Goal: Information Seeking & Learning: Learn about a topic

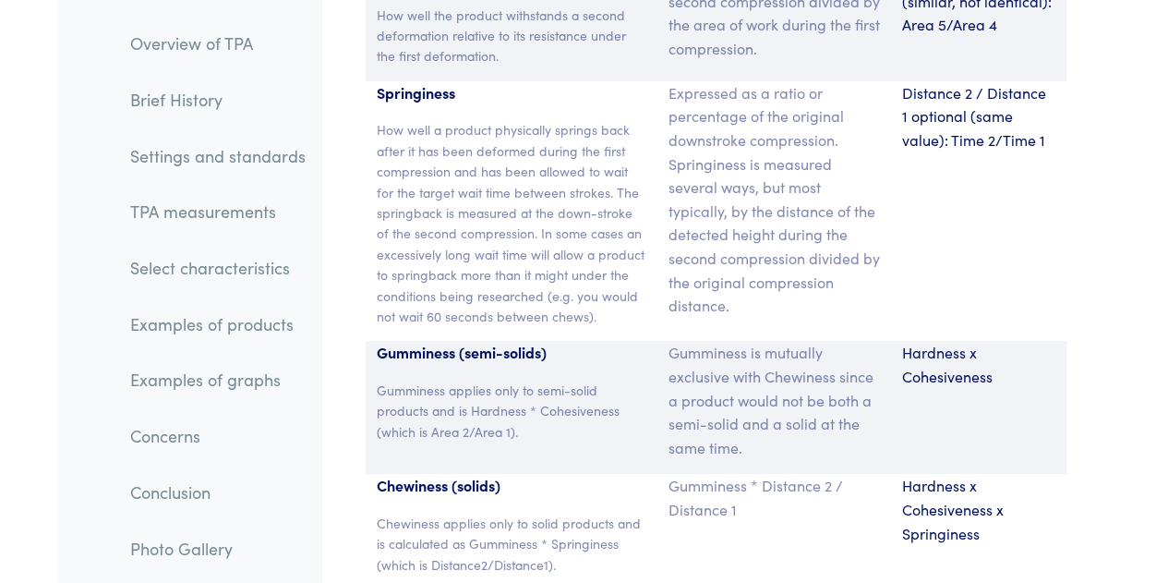
scroll to position [14467, 0]
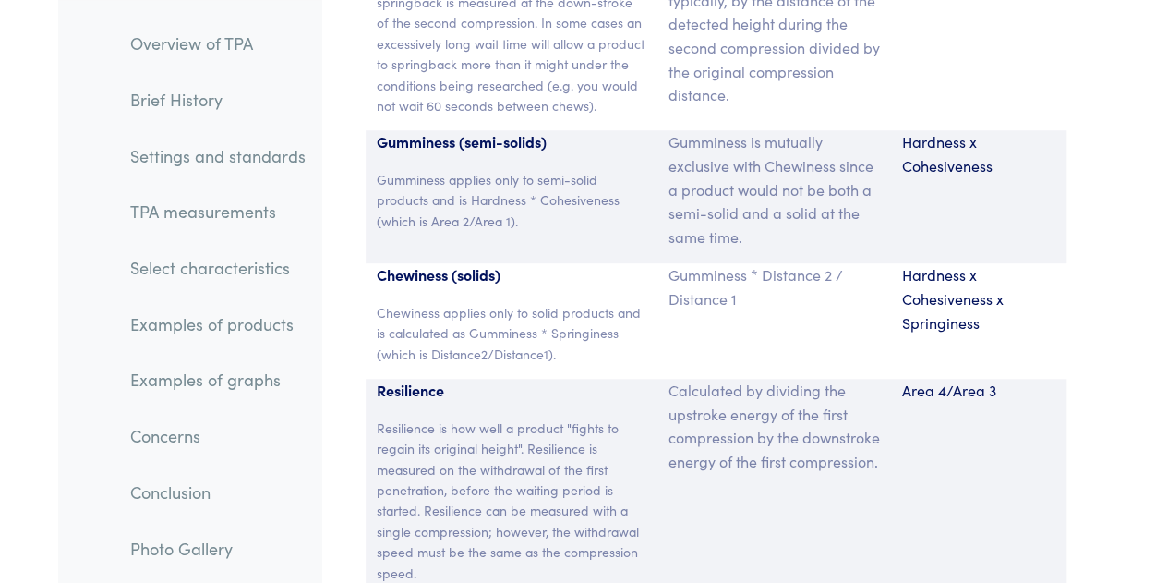
click at [627, 417] on p "Resilience is how well a product "fights to regain its original height". Resili…" at bounding box center [512, 499] width 270 height 165
click at [702, 411] on div "Calculated by dividing the upstroke energy of the first compression by the down…" at bounding box center [775, 488] width 234 height 219
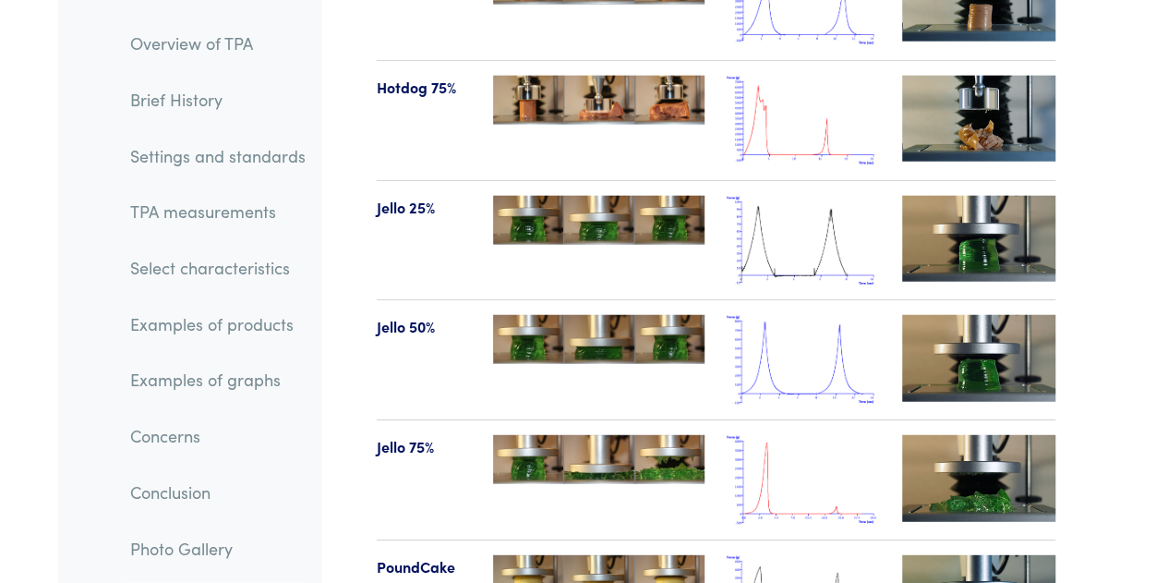
scroll to position [23291, 0]
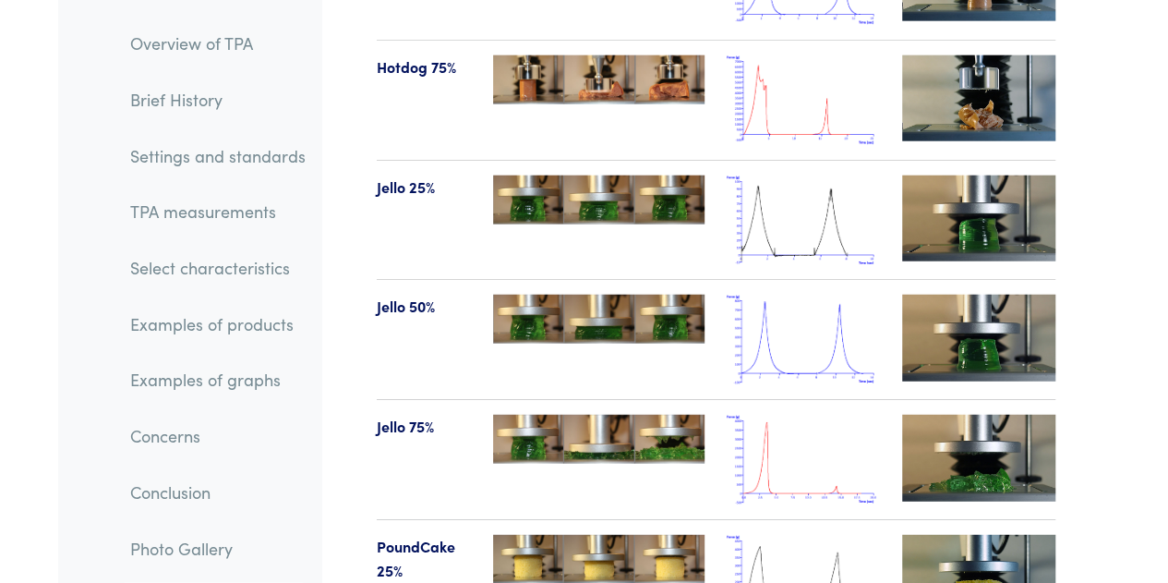
click at [993, 415] on img at bounding box center [978, 458] width 153 height 86
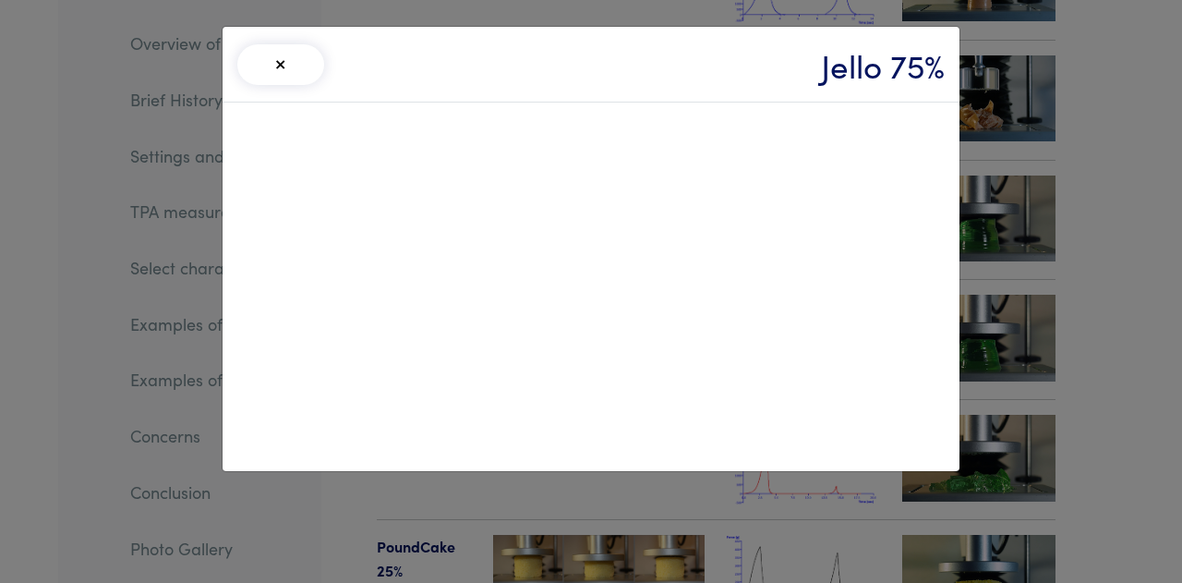
click at [284, 71] on button "×" at bounding box center [280, 64] width 87 height 41
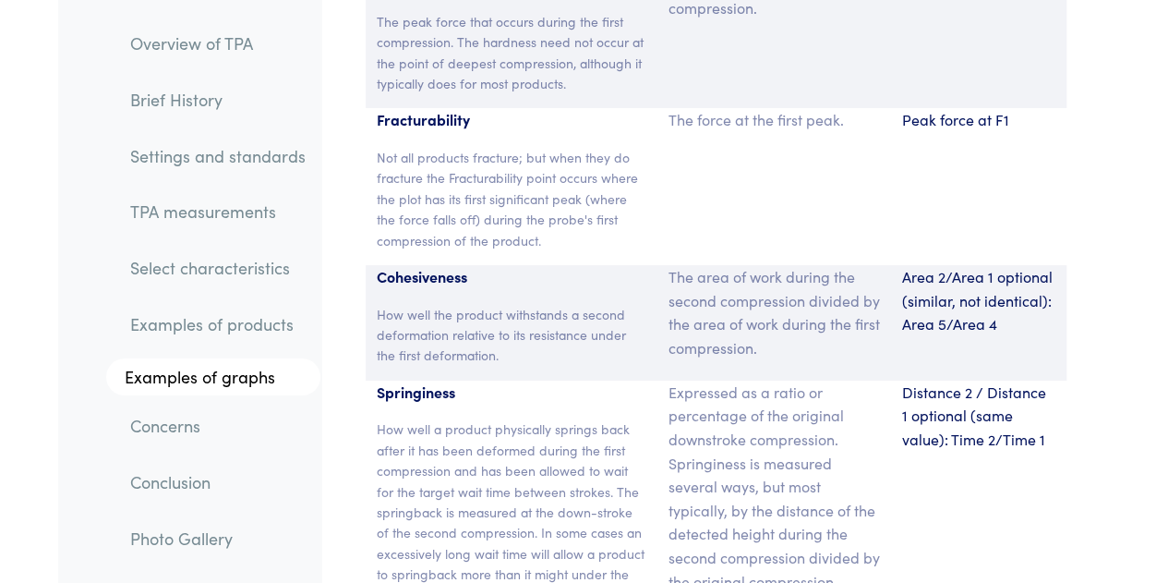
scroll to position [13767, 0]
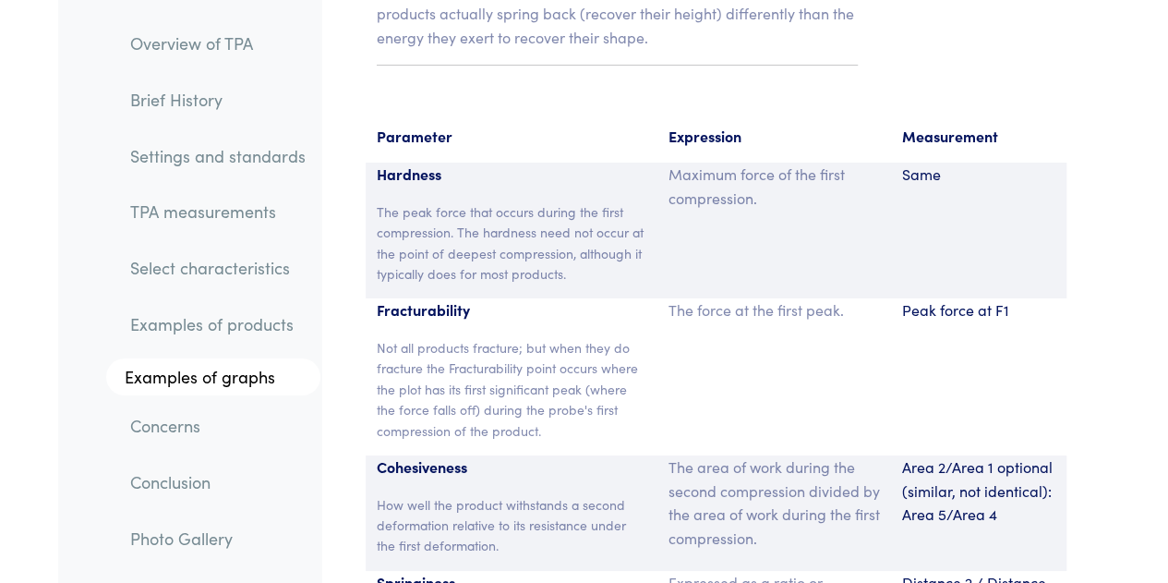
click at [774, 298] on div "The force at the first peak." at bounding box center [775, 376] width 234 height 157
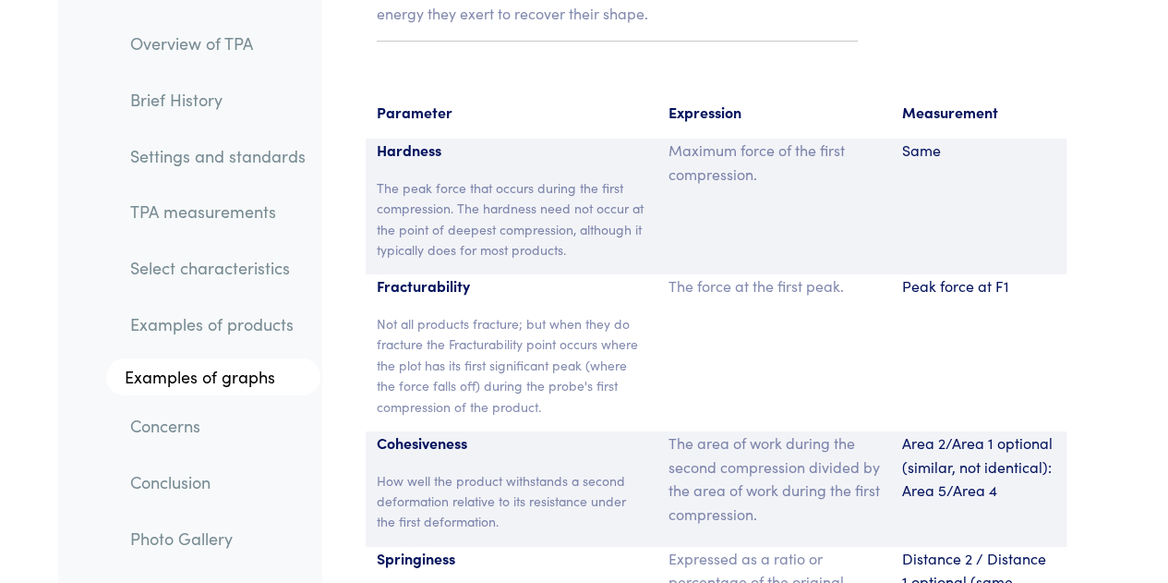
scroll to position [13870, 0]
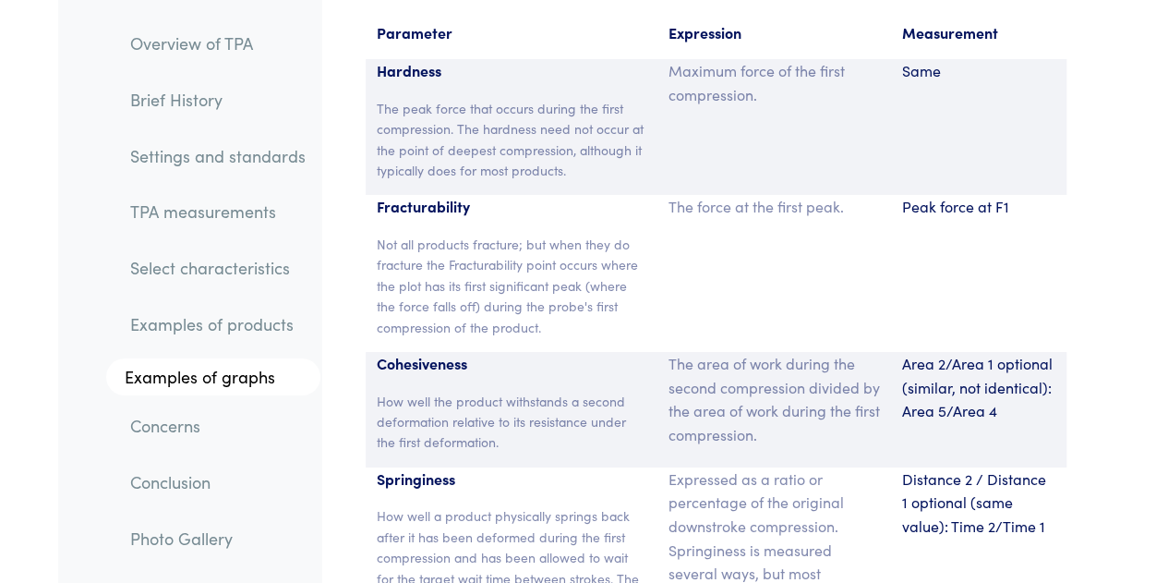
click at [876, 352] on div "The area of work during the second compression divided by the area of work duri…" at bounding box center [775, 409] width 234 height 115
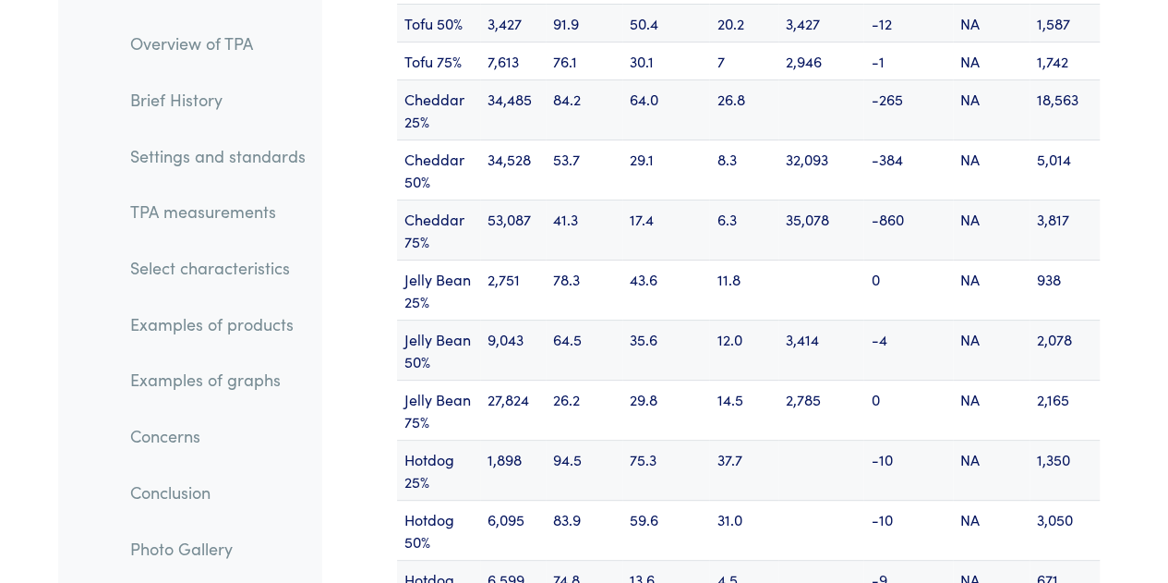
scroll to position [24613, 0]
click at [704, 561] on td "13.6" at bounding box center [665, 591] width 87 height 60
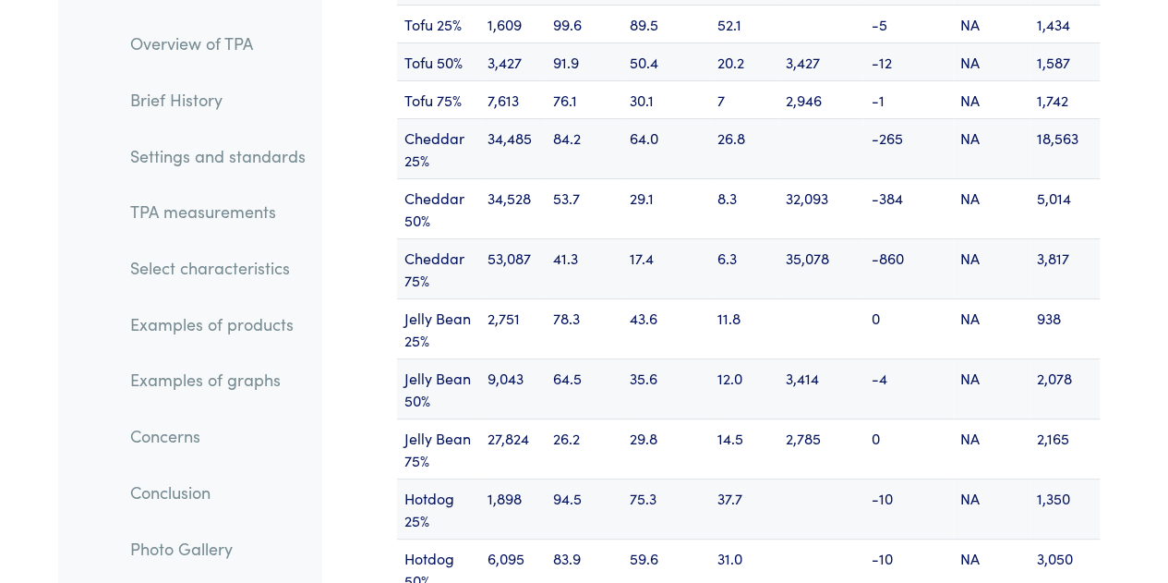
scroll to position [24575, 0]
click at [793, 539] on td at bounding box center [821, 569] width 85 height 60
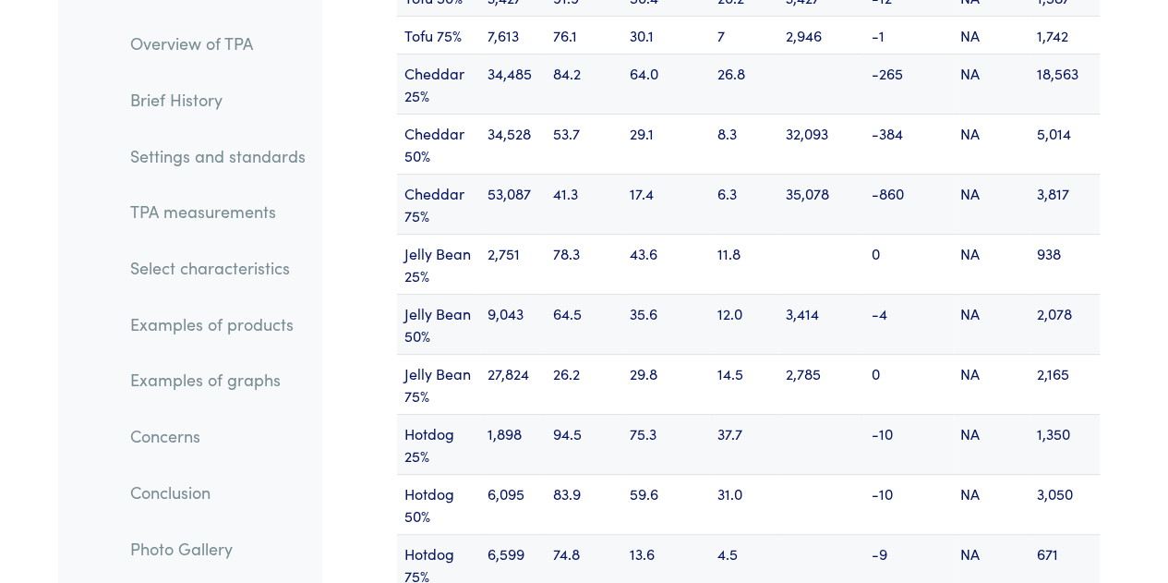
click at [804, 535] on td at bounding box center [821, 565] width 85 height 60
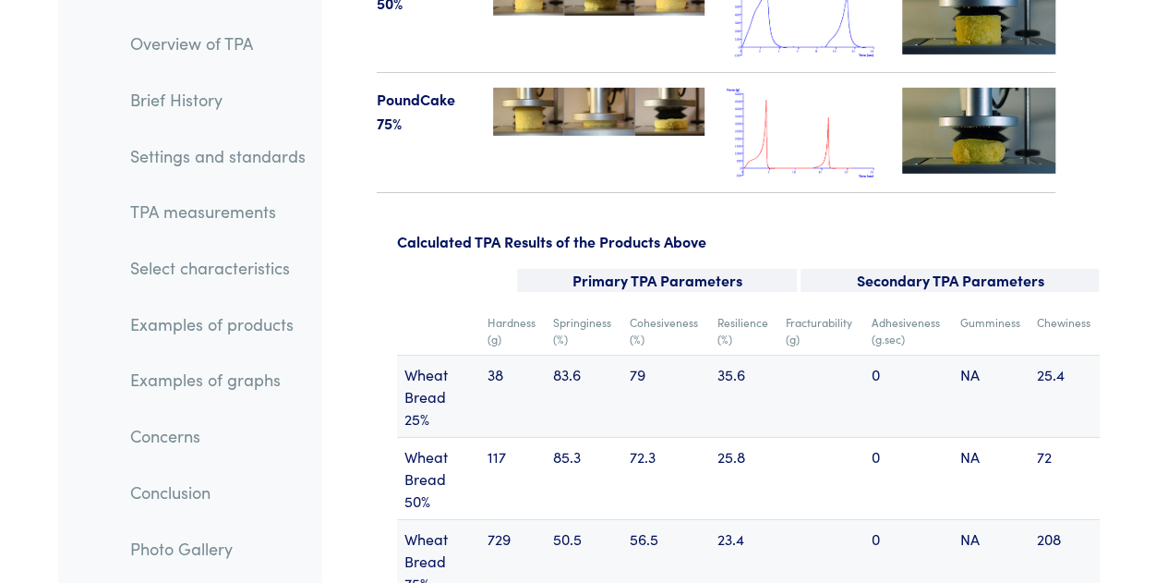
scroll to position [23976, 0]
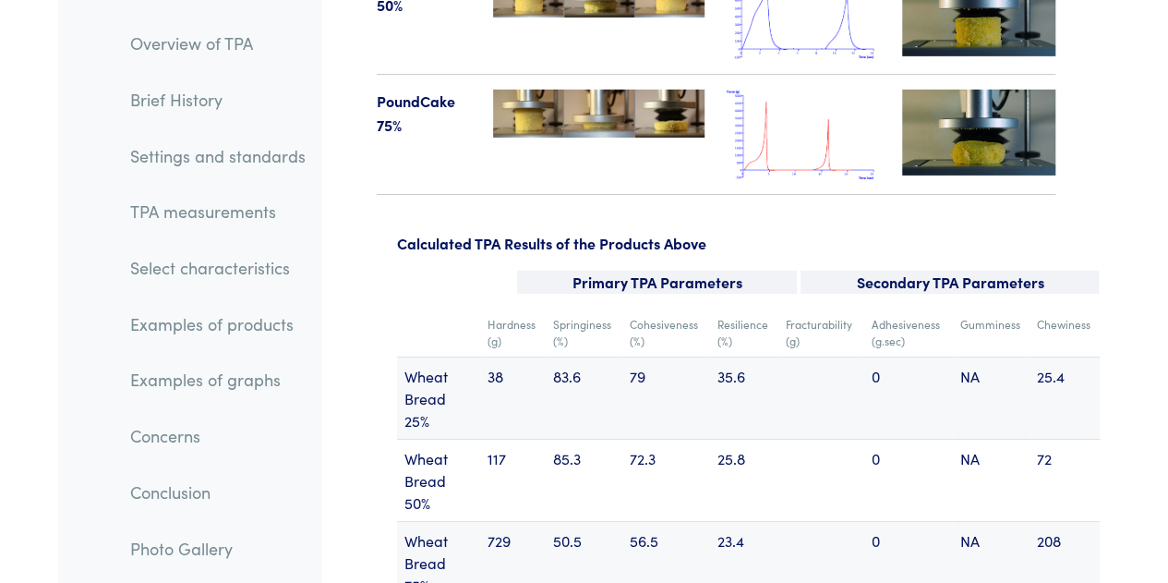
click at [828, 522] on td at bounding box center [821, 563] width 85 height 82
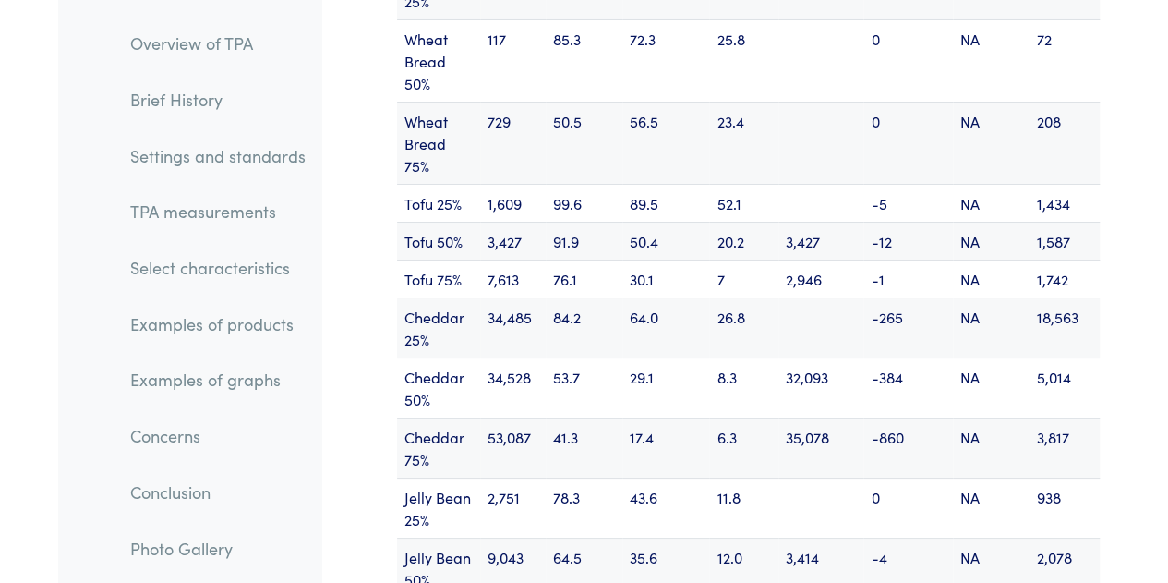
scroll to position [24397, 0]
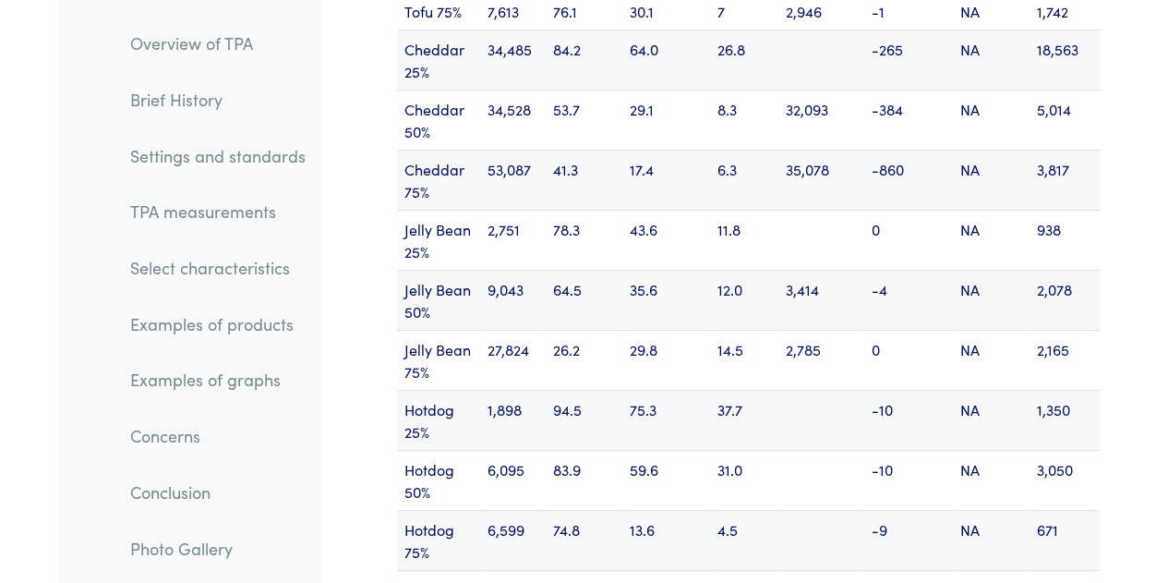
click at [793, 511] on td at bounding box center [821, 541] width 85 height 60
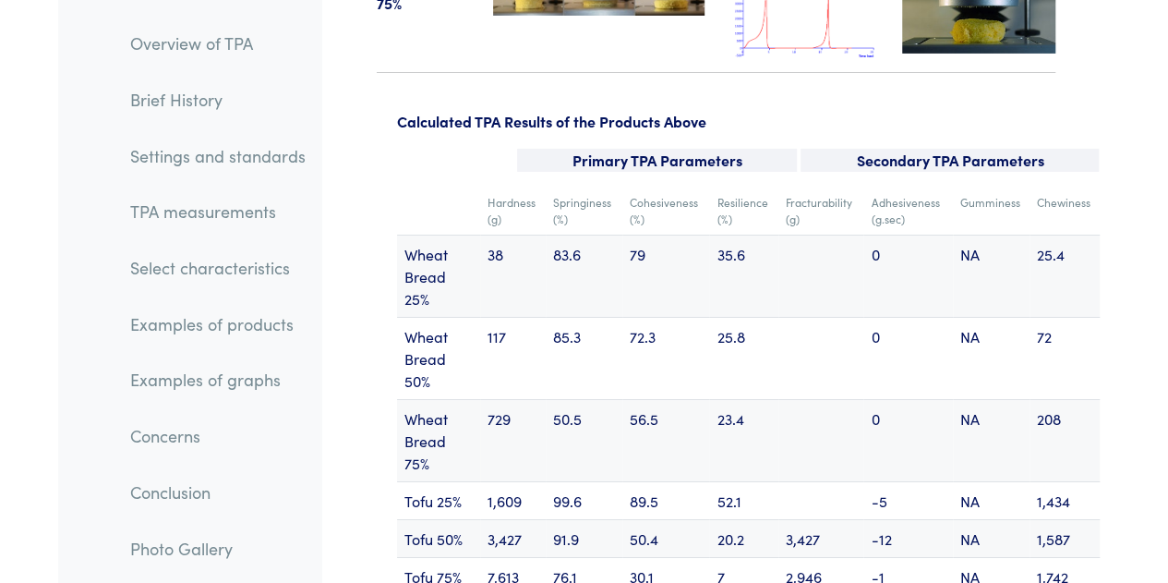
scroll to position [24056, 0]
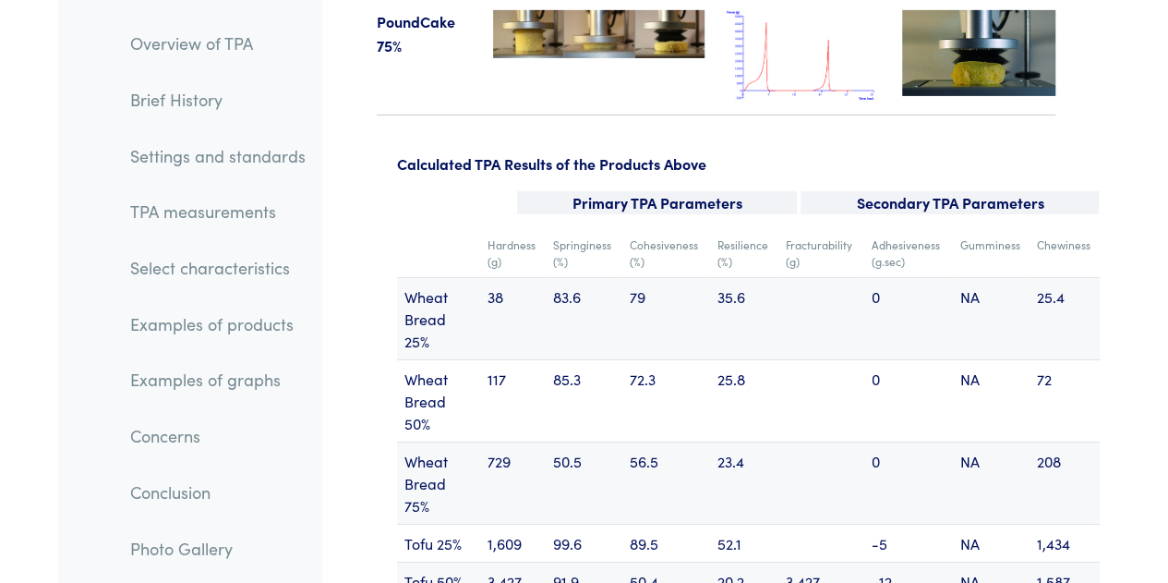
click at [659, 562] on td "50.4" at bounding box center [665, 581] width 87 height 38
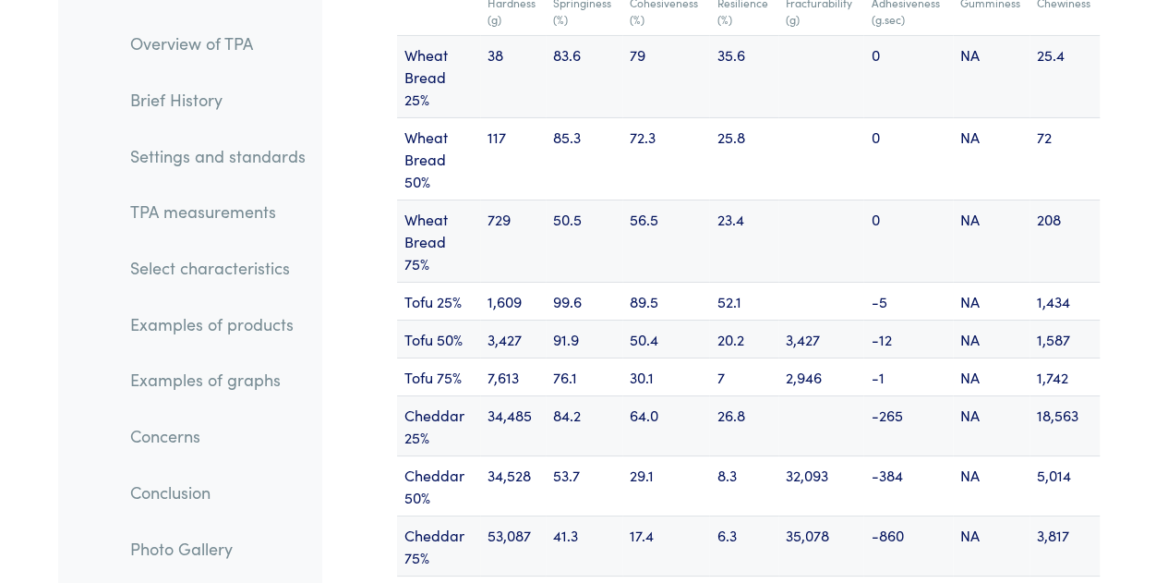
scroll to position [24299, 0]
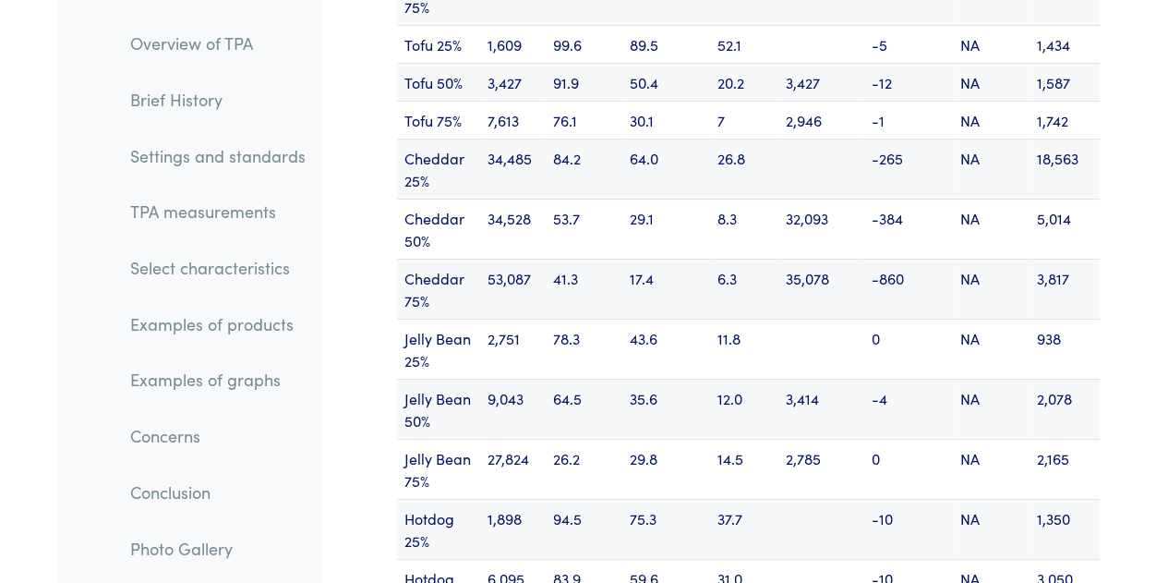
scroll to position [24613, 0]
